Goal: Task Accomplishment & Management: Use online tool/utility

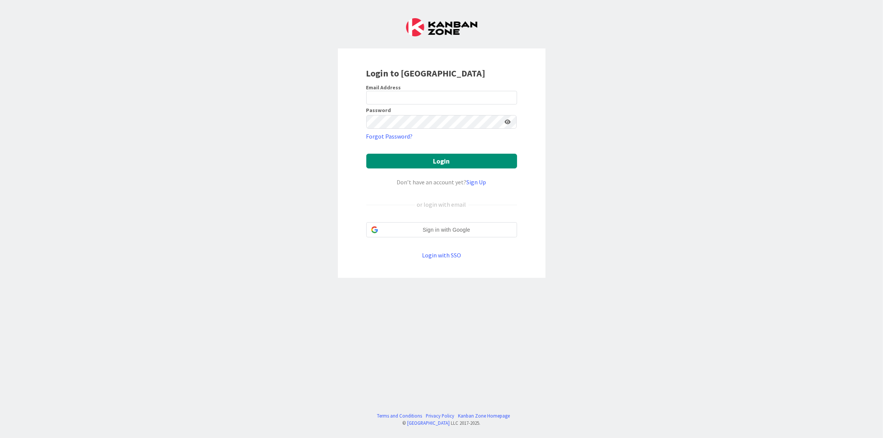
type input "[EMAIL_ADDRESS][DOMAIN_NAME]"
click at [431, 166] on button "Login" at bounding box center [441, 161] width 151 height 15
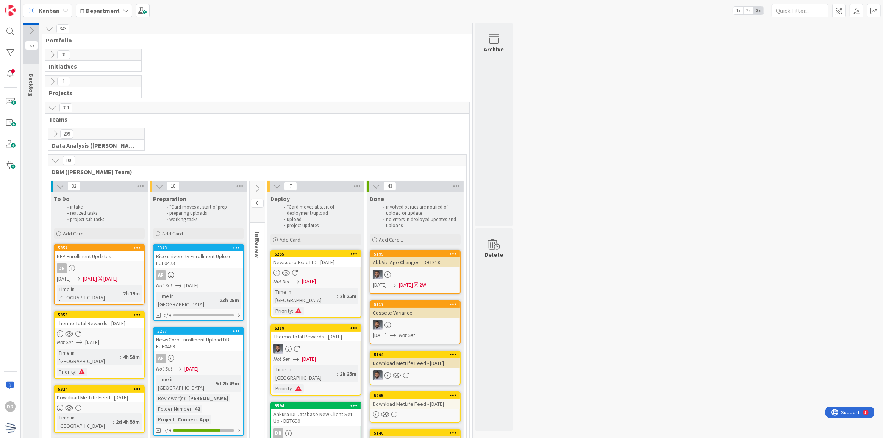
click at [60, 160] on button at bounding box center [55, 161] width 10 height 10
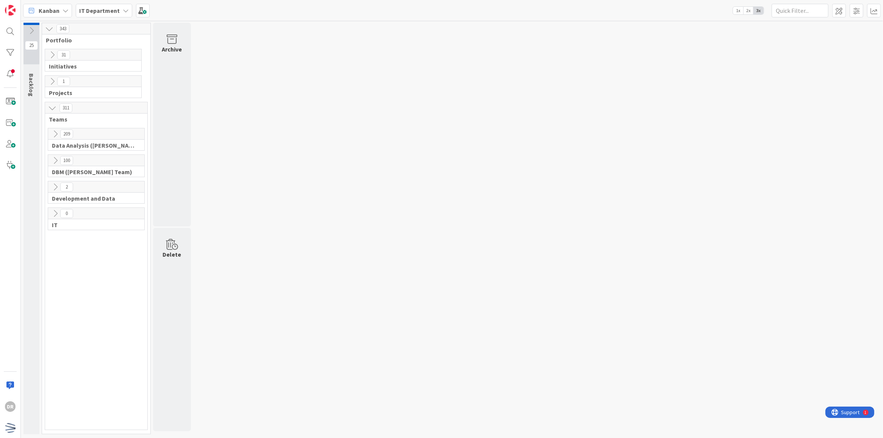
click at [50, 56] on icon at bounding box center [52, 55] width 8 height 8
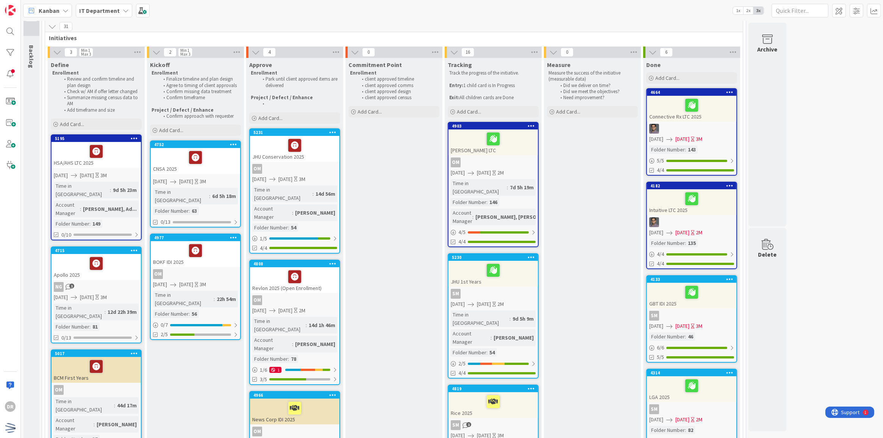
scroll to position [28, 0]
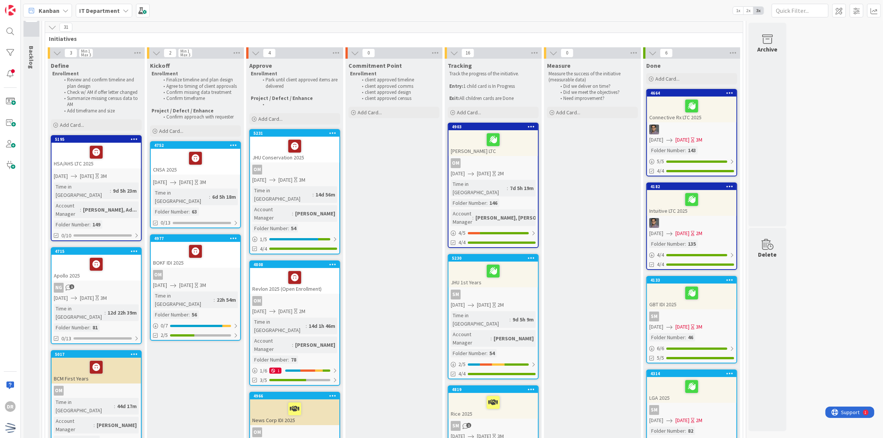
click at [50, 27] on icon at bounding box center [52, 27] width 8 height 8
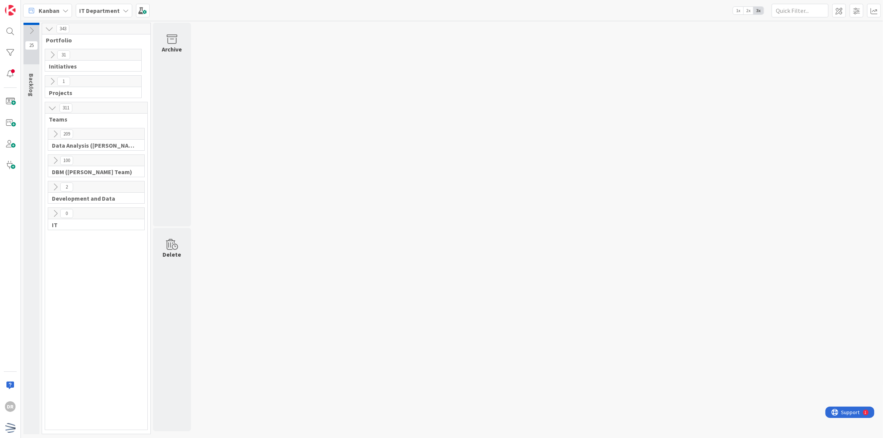
scroll to position [0, 0]
click at [57, 133] on icon at bounding box center [55, 134] width 8 height 8
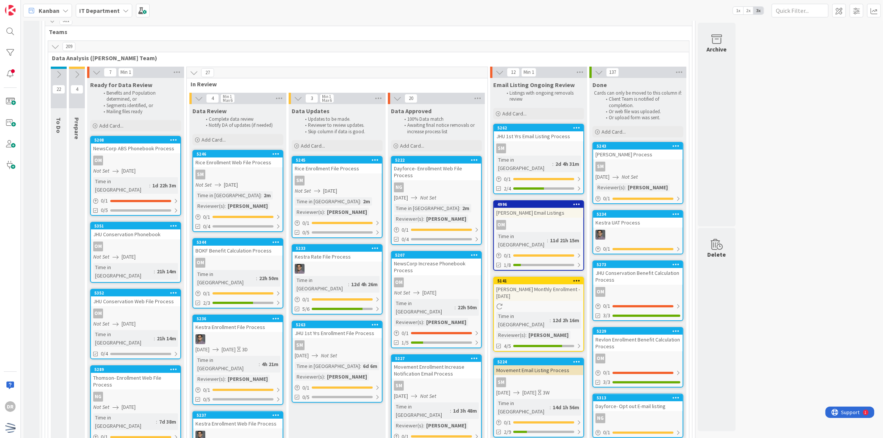
scroll to position [102, 0]
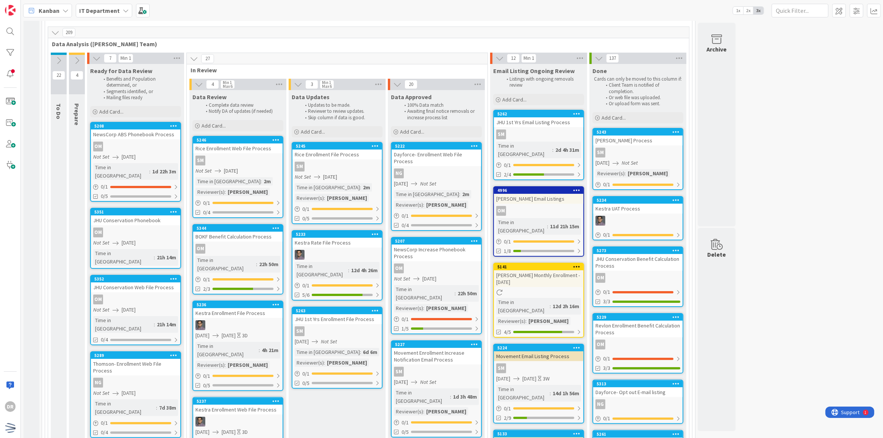
click at [57, 32] on icon at bounding box center [55, 32] width 8 height 8
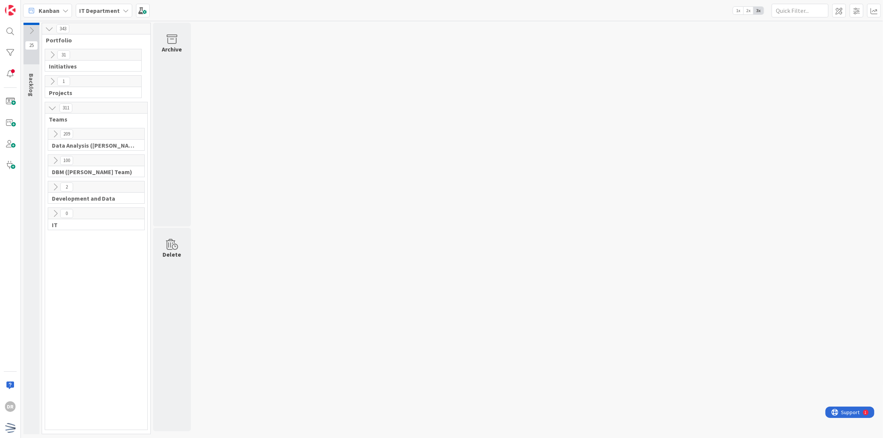
scroll to position [0, 0]
click at [57, 158] on icon at bounding box center [55, 160] width 8 height 8
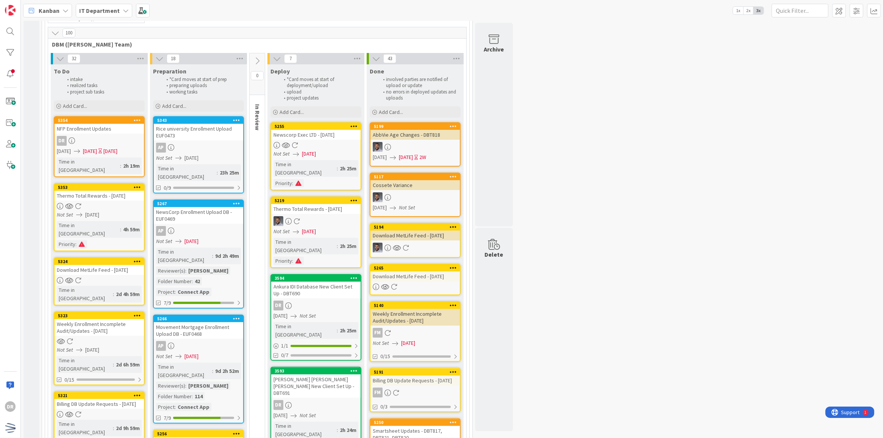
scroll to position [128, 0]
